Goal: Find specific page/section: Find specific page/section

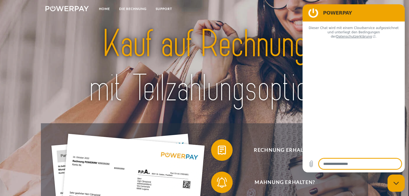
type textarea "*"
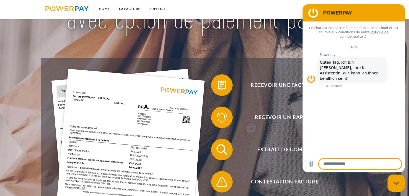
scroll to position [27, 0]
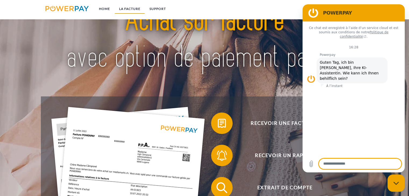
click at [135, 6] on link "LA FACTURE" at bounding box center [130, 9] width 30 height 10
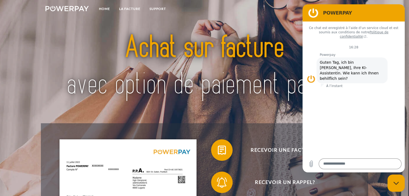
click at [395, 178] on div "Fermer la fenêtre de messagerie" at bounding box center [396, 183] width 16 height 16
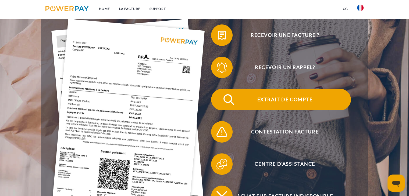
scroll to position [135, 0]
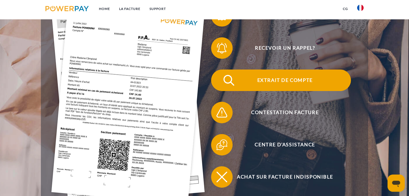
click at [291, 80] on span "Extrait de compte" at bounding box center [285, 81] width 132 height 22
